Goal: Contribute content: Contribute content

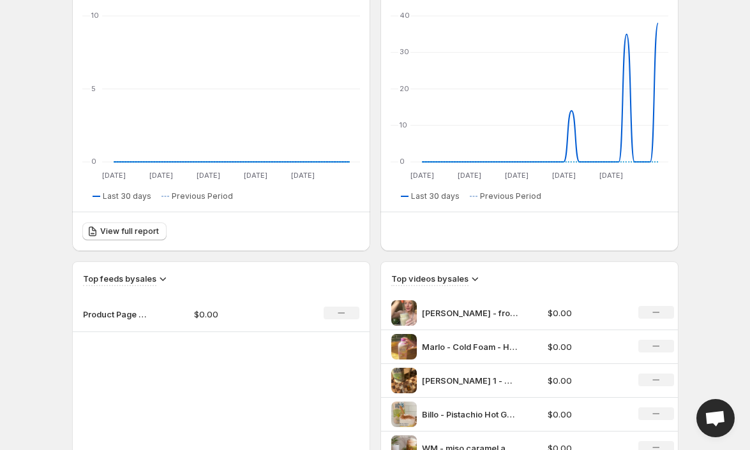
scroll to position [183, 0]
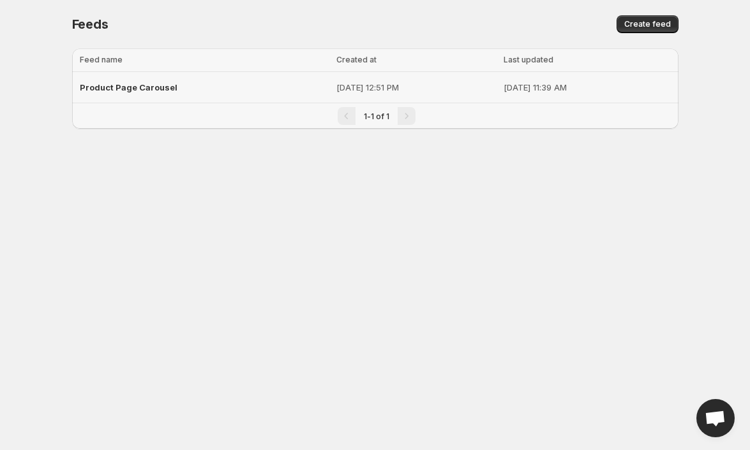
click at [336, 93] on p "Sep 15, 2025, 12:51 PM" at bounding box center [416, 87] width 160 height 13
click at [154, 94] on div "Product Page Carousel" at bounding box center [204, 87] width 249 height 23
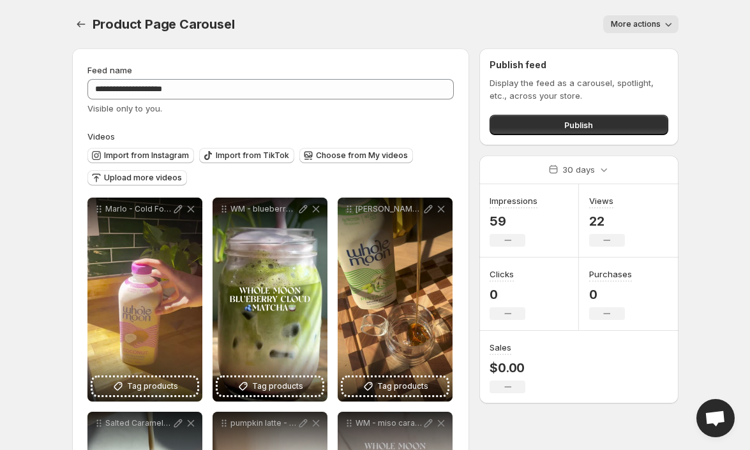
click at [661, 14] on div "Product Page Carousel. This page is ready Product Page Carousel More actions Mo…" at bounding box center [375, 24] width 606 height 48
click at [651, 27] on span "More actions" at bounding box center [636, 24] width 50 height 10
click at [263, 20] on div "More actions" at bounding box center [463, 24] width 428 height 18
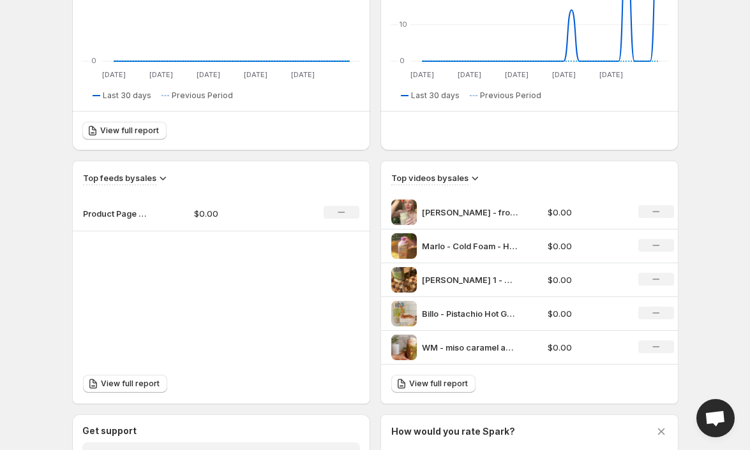
scroll to position [294, 0]
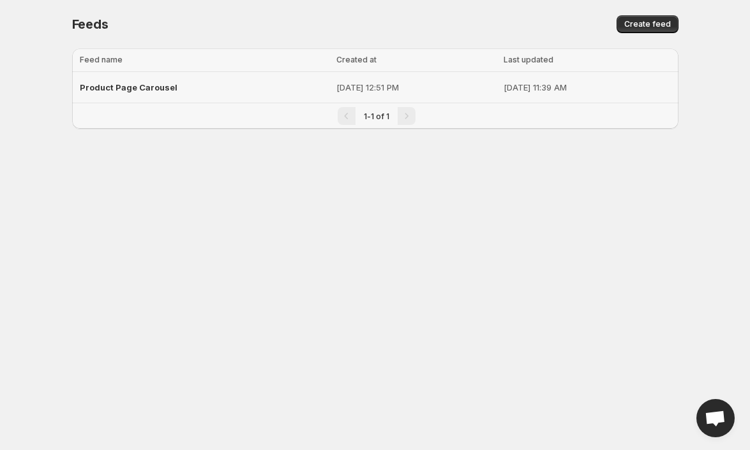
click at [216, 100] on td "Product Page Carousel" at bounding box center [202, 87] width 260 height 31
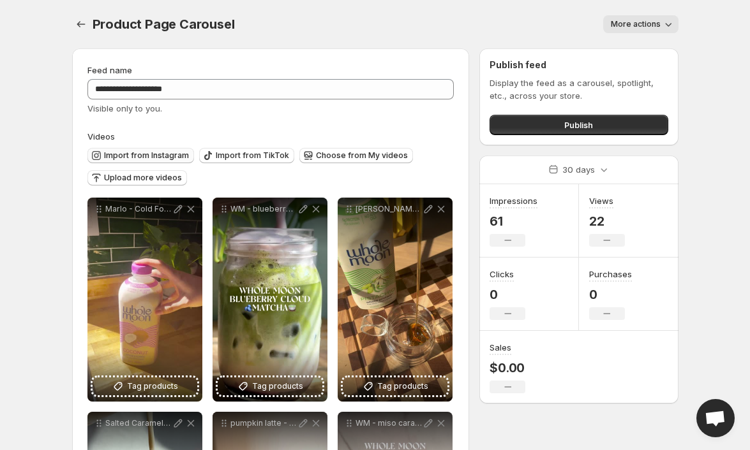
click at [156, 154] on span "Import from Instagram" at bounding box center [146, 156] width 85 height 10
click at [119, 174] on span "Upload more videos" at bounding box center [143, 178] width 78 height 10
